Goal: Check status: Check status

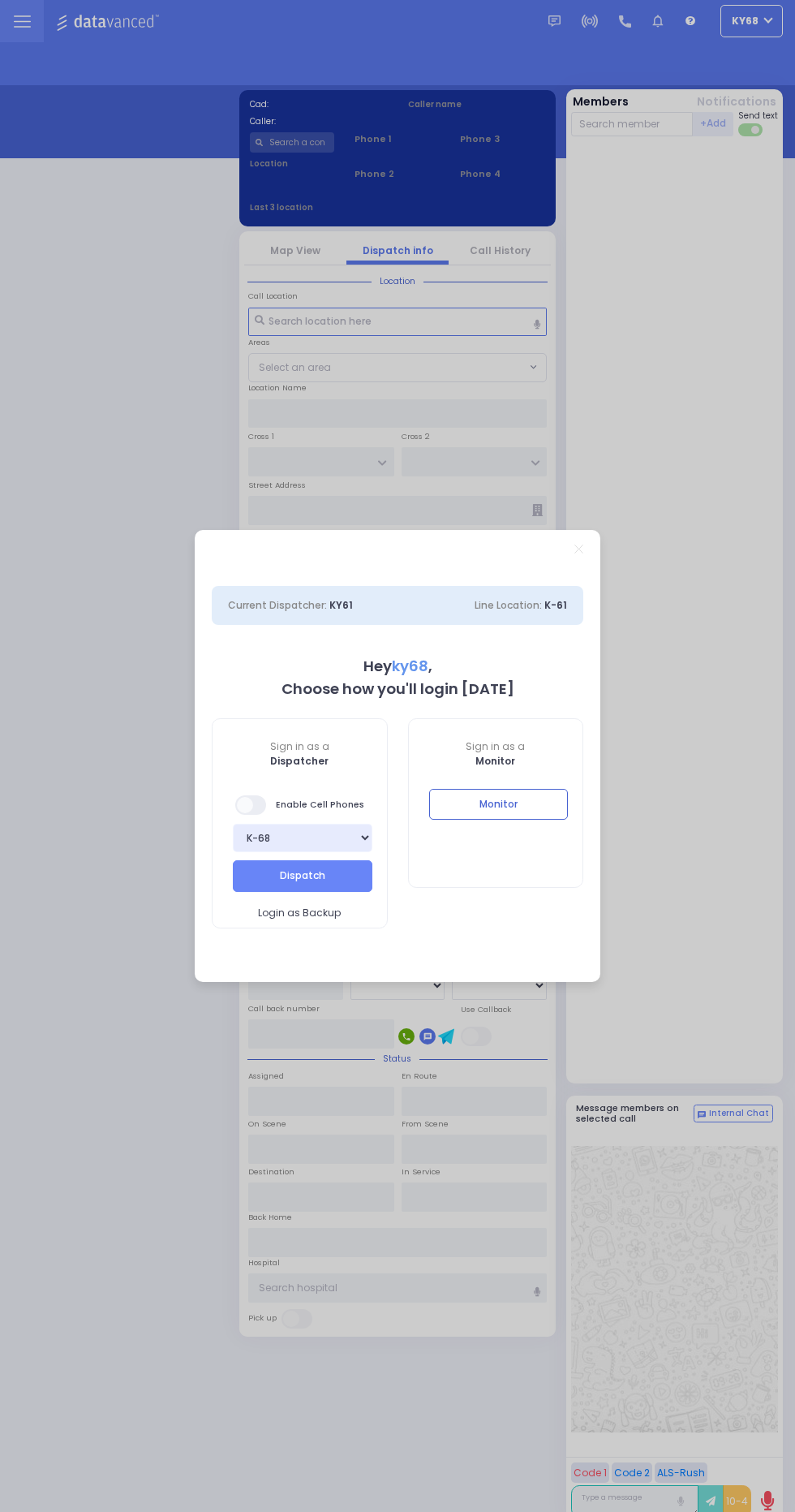
select select "12"
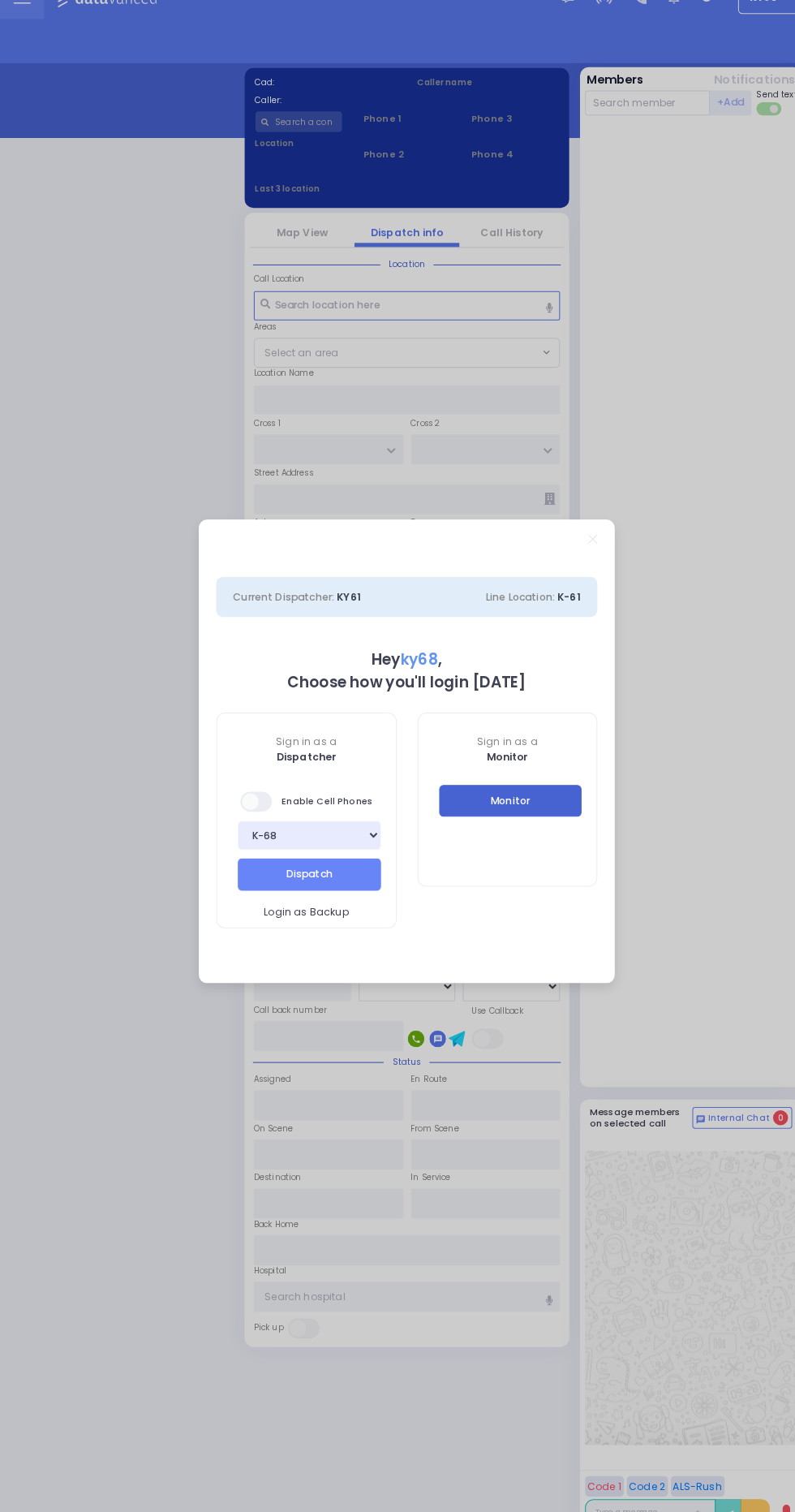
click at [552, 813] on button "Monitor" at bounding box center [499, 804] width 140 height 31
